Goal: Task Accomplishment & Management: Use online tool/utility

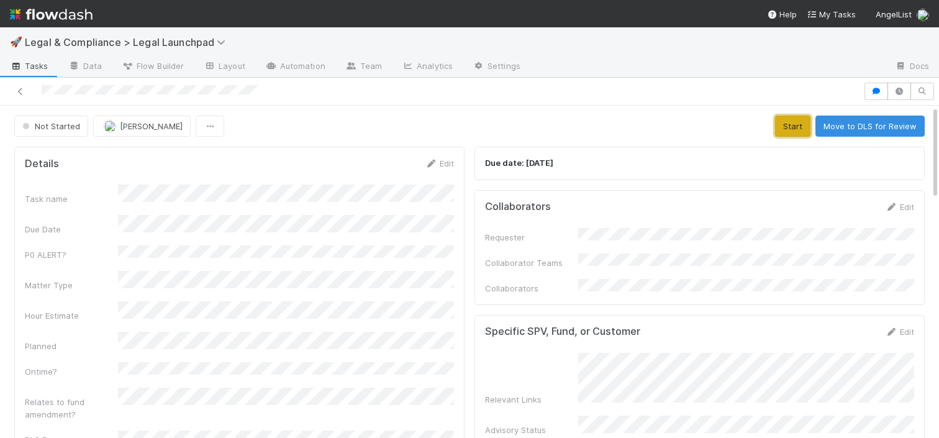
click at [791, 129] on button "Start" at bounding box center [792, 126] width 35 height 21
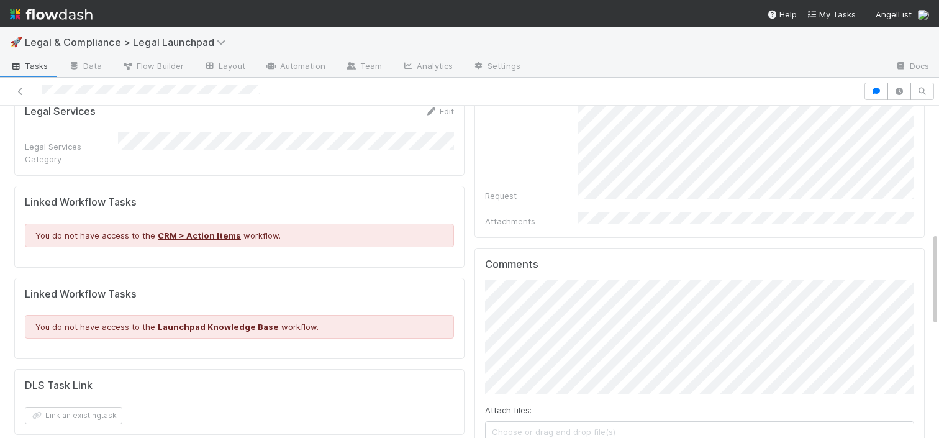
scroll to position [455, 0]
